Goal: Contribute content

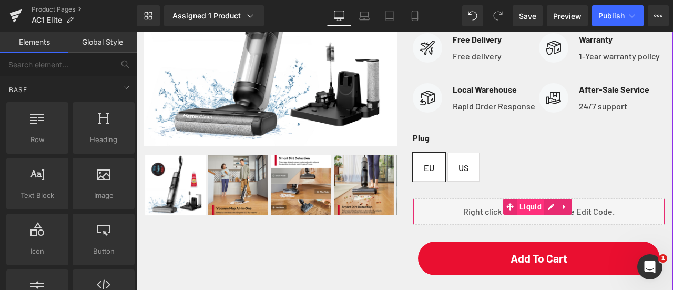
click at [532, 214] on span "Liquid" at bounding box center [530, 207] width 27 height 16
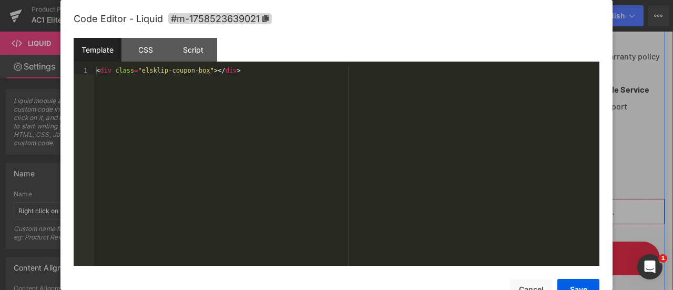
click at [547, 224] on div "Liquid" at bounding box center [539, 211] width 253 height 26
click at [287, 105] on div "< div class = "elsklip-coupon-box" > </ div >" at bounding box center [346, 173] width 505 height 213
click at [591, 285] on button "Save" at bounding box center [578, 289] width 42 height 21
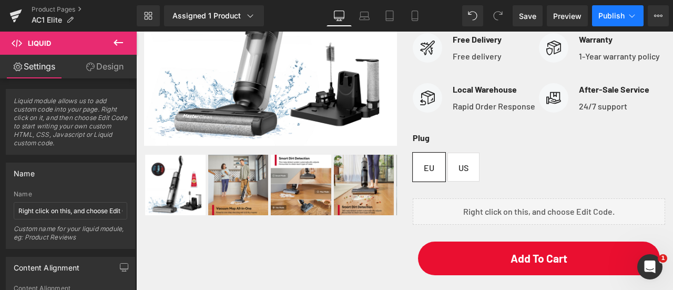
click at [612, 14] on span "Publish" at bounding box center [611, 16] width 26 height 8
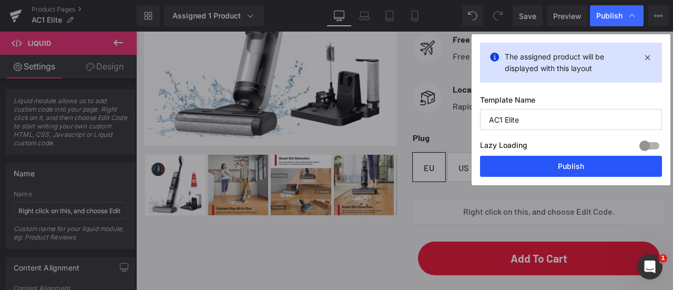
click at [533, 167] on button "Publish" at bounding box center [571, 166] width 182 height 21
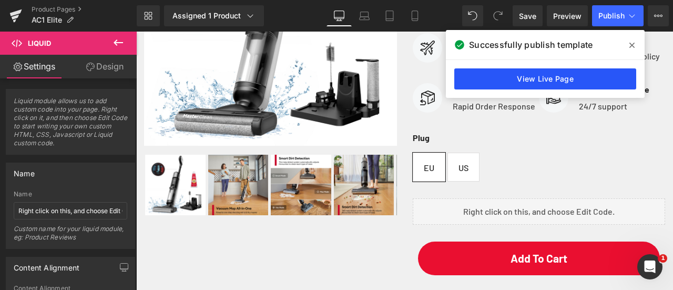
click at [606, 76] on link "View Live Page" at bounding box center [545, 78] width 182 height 21
